Goal: Check status: Check status

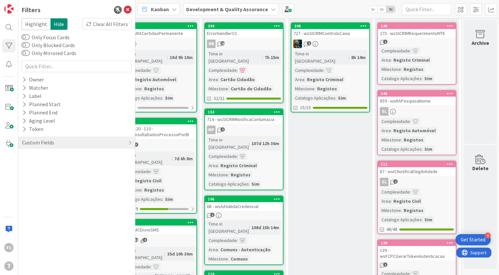
scroll to position [0, 377]
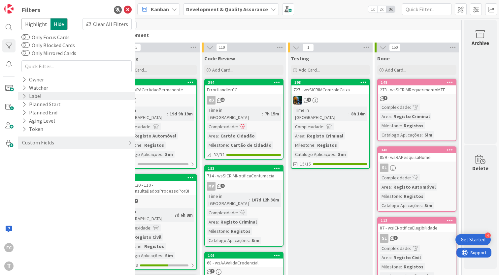
click at [23, 97] on icon at bounding box center [24, 96] width 4 height 6
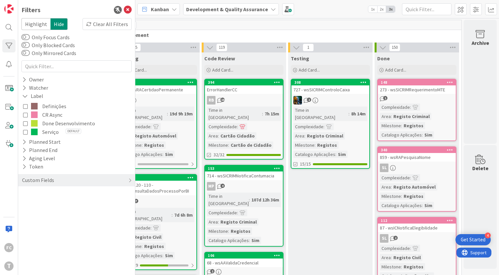
click at [25, 122] on icon at bounding box center [25, 123] width 5 height 5
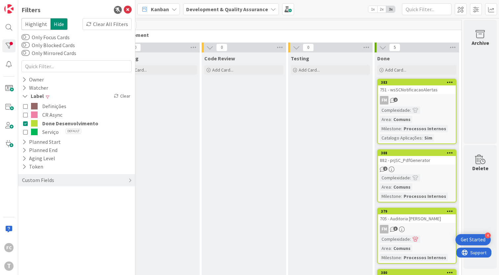
click at [25, 122] on icon at bounding box center [25, 123] width 5 height 5
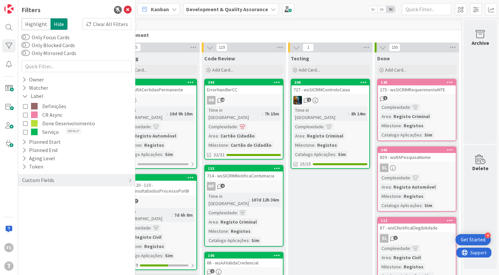
click at [25, 114] on icon at bounding box center [25, 115] width 5 height 5
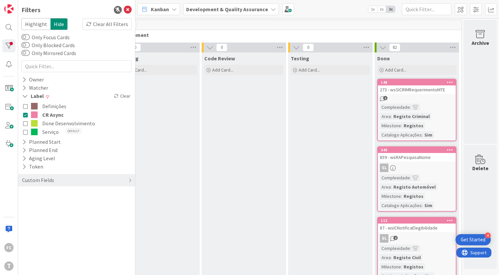
click at [25, 114] on icon at bounding box center [25, 115] width 5 height 5
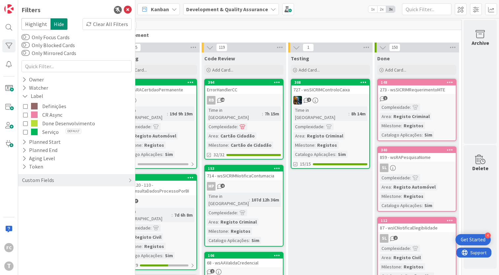
click at [405, 85] on div "148" at bounding box center [417, 83] width 78 height 6
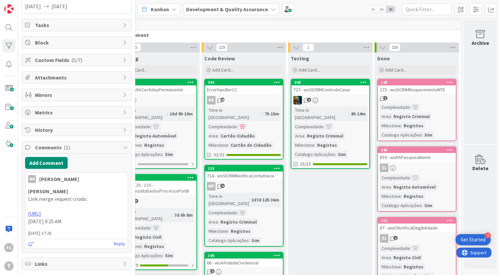
scroll to position [199, 0]
click at [110, 126] on span "History" at bounding box center [77, 130] width 85 height 8
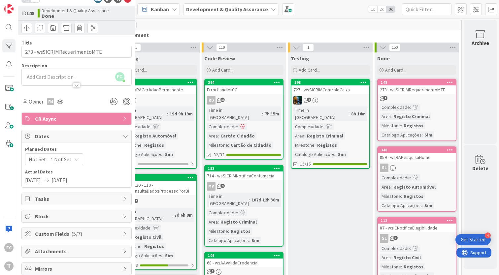
scroll to position [0, 0]
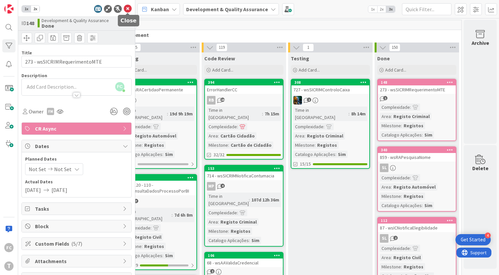
click at [126, 9] on icon at bounding box center [128, 9] width 8 height 8
